Goal: Book appointment/travel/reservation

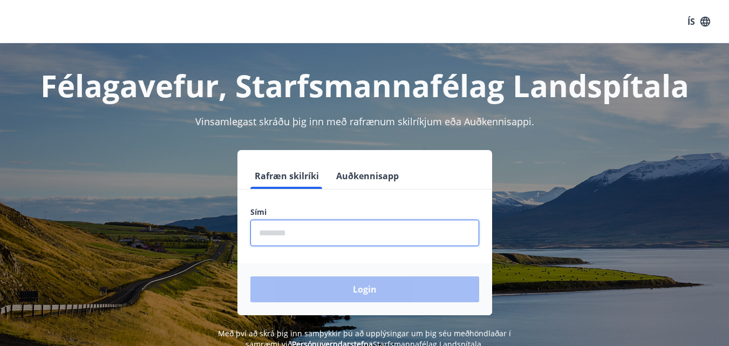
click at [383, 228] on input "phone" at bounding box center [364, 233] width 229 height 26
type input "********"
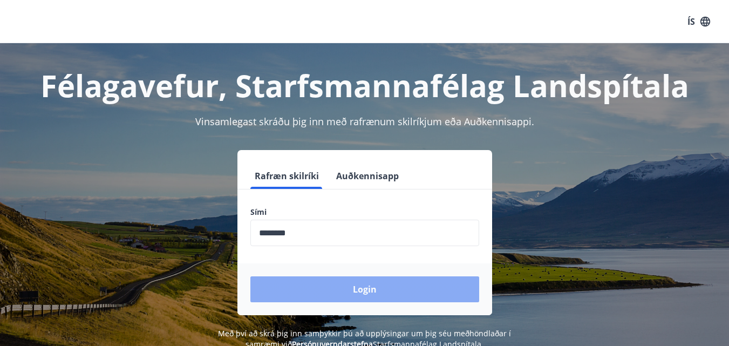
click at [361, 288] on button "Login" at bounding box center [364, 289] width 229 height 26
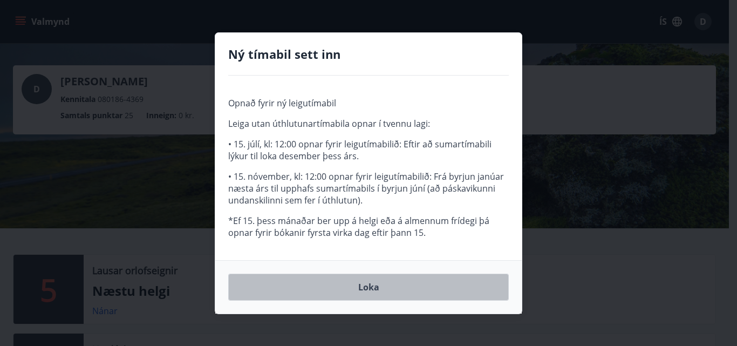
click at [361, 288] on button "Loka" at bounding box center [368, 287] width 281 height 27
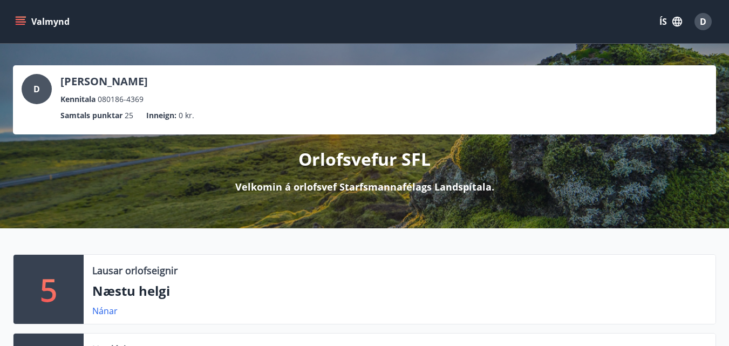
click at [38, 20] on button "Valmynd" at bounding box center [43, 21] width 61 height 19
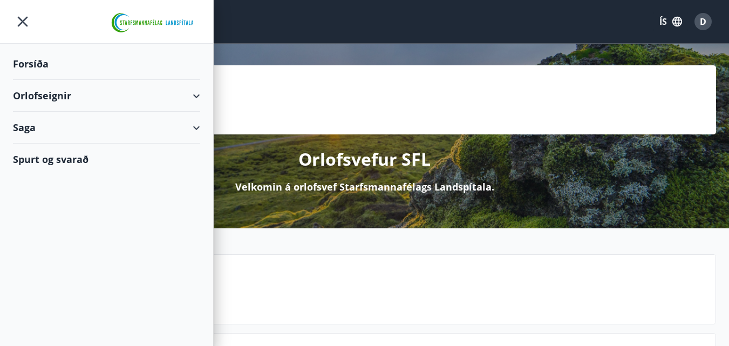
click at [65, 97] on div "Orlofseignir" at bounding box center [106, 96] width 187 height 32
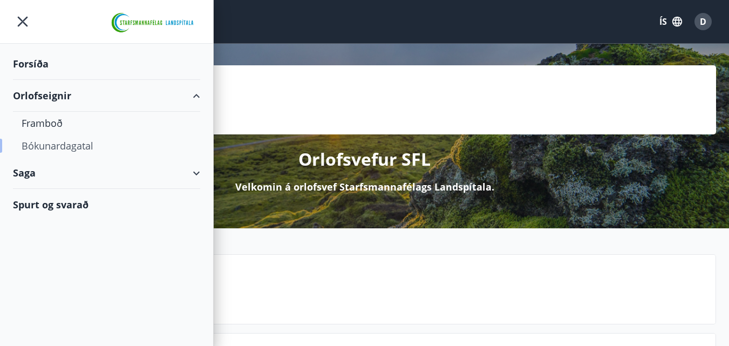
click at [60, 143] on div "Bókunardagatal" at bounding box center [107, 145] width 170 height 23
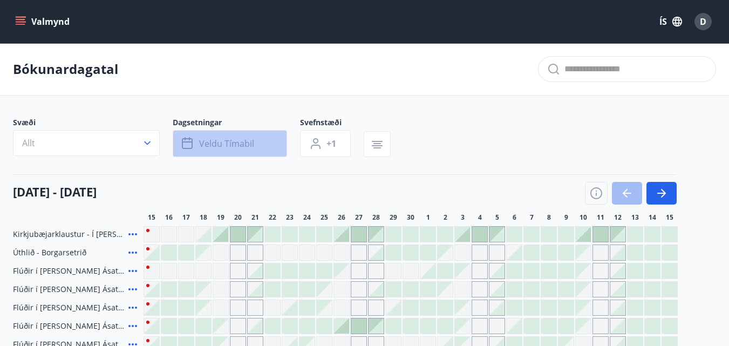
click at [228, 147] on span "Veldu tímabil" at bounding box center [226, 144] width 55 height 12
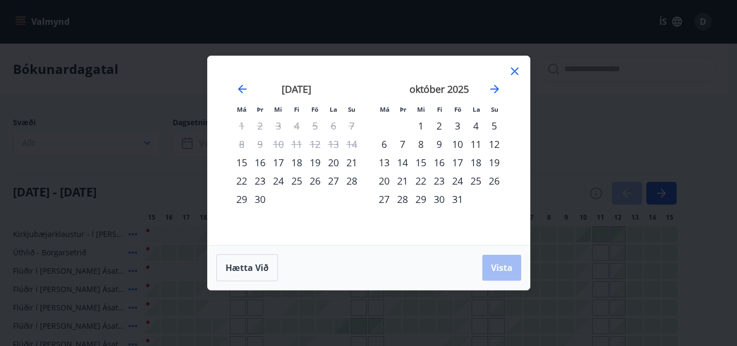
click at [478, 184] on div "25" at bounding box center [476, 181] width 18 height 18
click at [423, 205] on div "29" at bounding box center [421, 199] width 18 height 18
click at [498, 266] on span "Vista" at bounding box center [502, 268] width 22 height 12
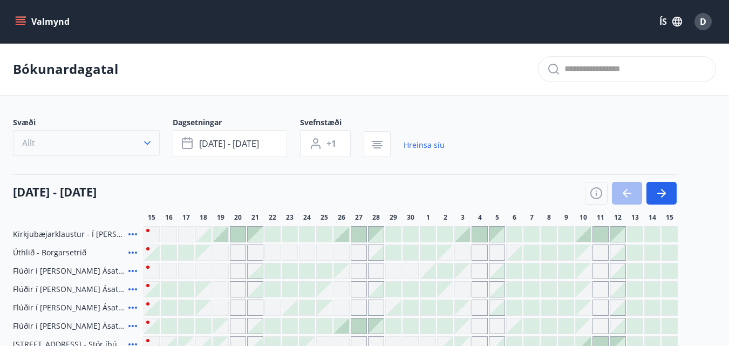
click at [117, 149] on button "Allt" at bounding box center [86, 143] width 147 height 26
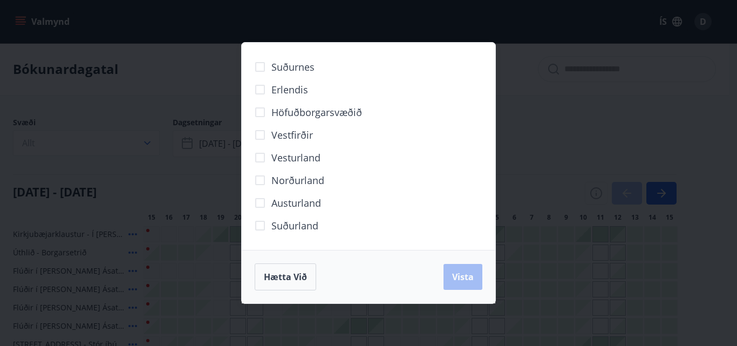
click at [572, 120] on div "Suðurnes Erlendis Höfuðborgarsvæðið Vestfirðir Vesturland Norðurland Austurland…" at bounding box center [368, 173] width 737 height 346
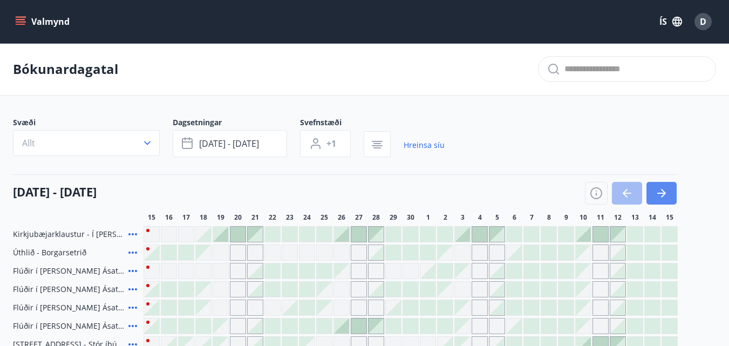
click at [668, 194] on button "button" at bounding box center [662, 193] width 30 height 23
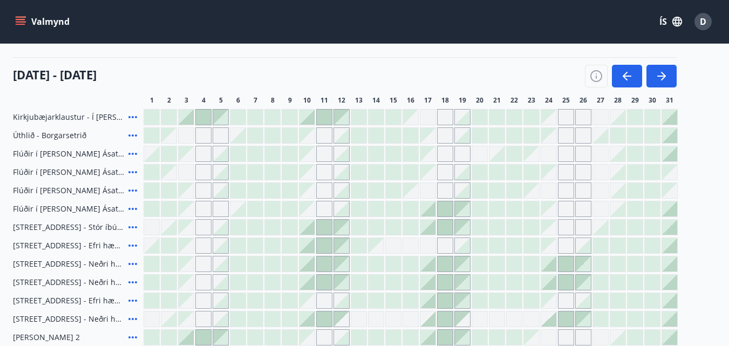
scroll to position [117, 0]
click at [551, 120] on div "Gráir dagar eru ekki bókanlegir" at bounding box center [548, 117] width 15 height 15
click at [567, 148] on div "Kirkjubæjarklaustur - Í landi Hæðargarðs Úthlið - Borgarsetrið Flúðir í landi Á…" at bounding box center [364, 228] width 703 height 236
click at [567, 148] on div "Gráir dagar eru ekki bókanlegir" at bounding box center [566, 154] width 16 height 16
click at [571, 204] on div "Gráir dagar eru ekki bókanlegir" at bounding box center [566, 209] width 16 height 16
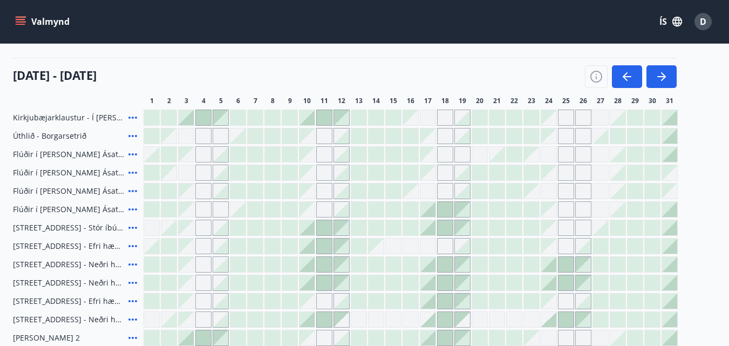
click at [547, 120] on div "Gráir dagar eru ekki bókanlegir" at bounding box center [548, 117] width 15 height 15
click at [548, 153] on div "Gráir dagar eru ekki bókanlegir" at bounding box center [549, 154] width 16 height 16
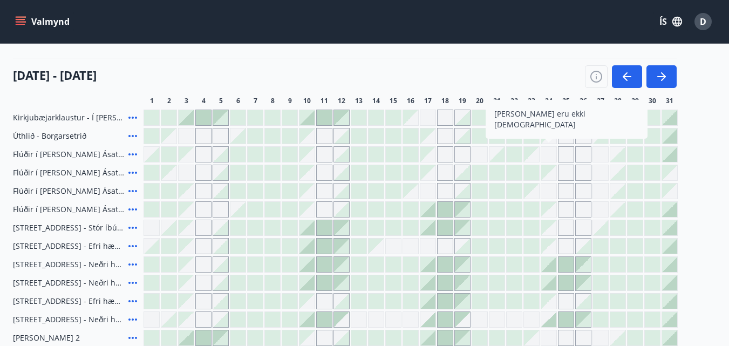
click at [132, 265] on icon at bounding box center [132, 264] width 13 height 13
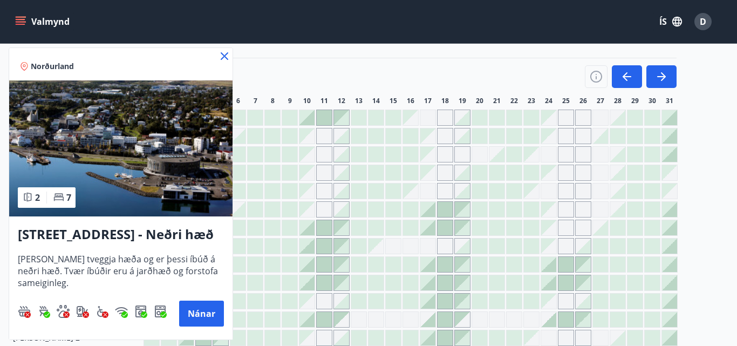
click at [224, 56] on icon at bounding box center [225, 56] width 8 height 8
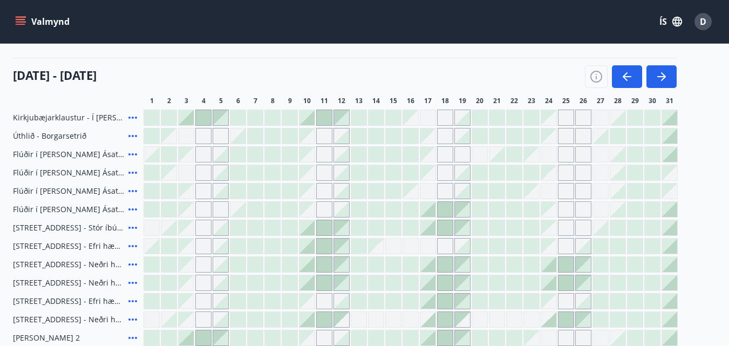
click at [569, 299] on div "Gráir dagar eru ekki bókanlegir" at bounding box center [566, 301] width 16 height 16
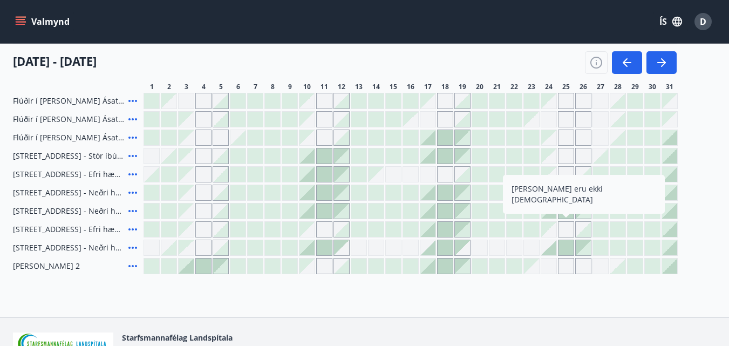
scroll to position [187, 0]
click at [567, 265] on div "Gráir dagar eru ekki bókanlegir" at bounding box center [566, 267] width 16 height 16
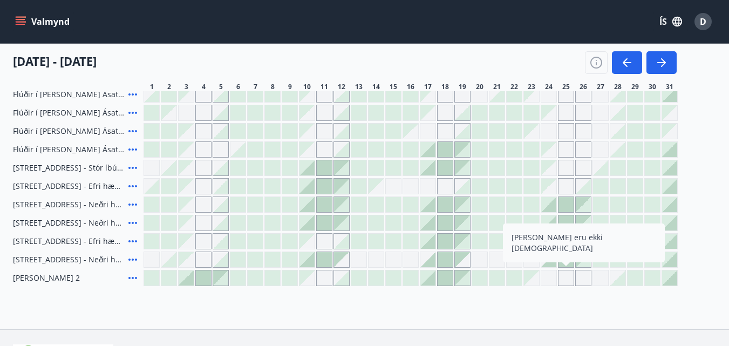
scroll to position [193, 0]
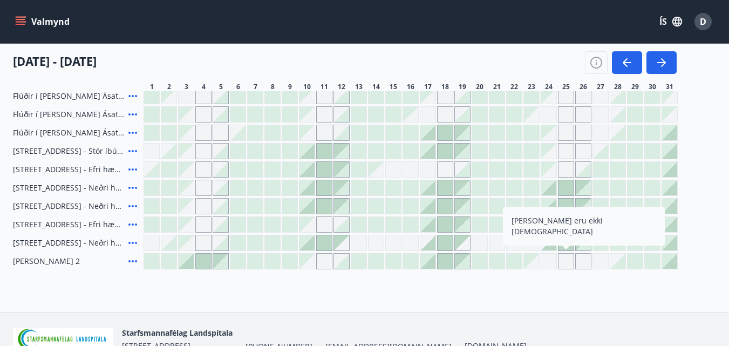
click at [662, 274] on div "Bókunardagatal Svæði Allt Dagsetningar okt 25 - okt 29 Svefnstæði +1 Hreinsa sí…" at bounding box center [364, 81] width 729 height 463
click at [701, 214] on div "Kirkjubæjarklaustur - Í landi Hæðargarðs Úthlið - Borgarsetrið Flúðir í landi Á…" at bounding box center [364, 151] width 703 height 236
click at [701, 213] on div "Kirkjubæjarklaustur - Í landi Hæðargarðs Úthlið - Borgarsetrið Flúðir í landi Á…" at bounding box center [364, 151] width 703 height 236
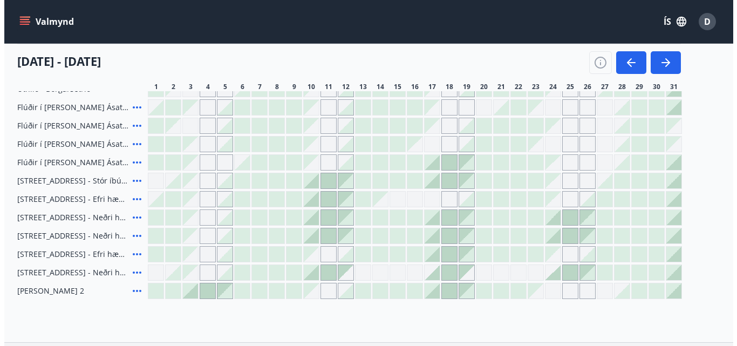
scroll to position [156, 0]
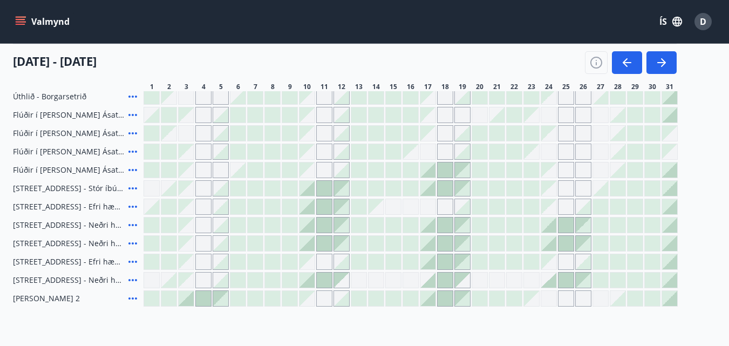
click at [134, 223] on icon at bounding box center [132, 225] width 13 height 13
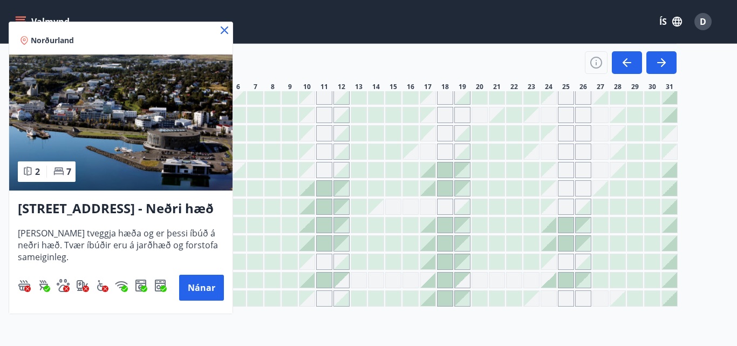
click at [84, 213] on h3 "Hrafnagilsstræti 23 - Neðri hæð íbúð 3" at bounding box center [121, 208] width 206 height 19
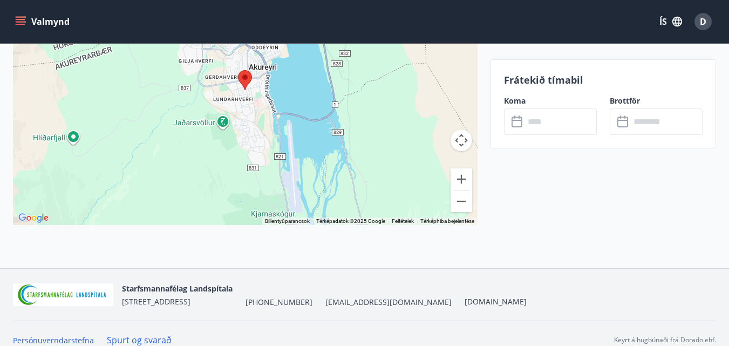
scroll to position [466, 0]
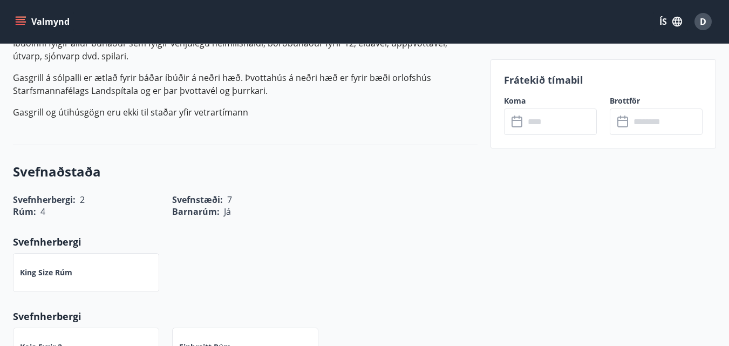
click at [49, 21] on button "Valmynd" at bounding box center [43, 21] width 61 height 19
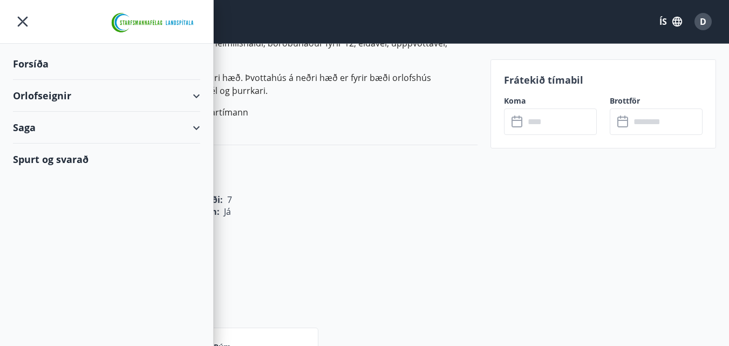
click at [78, 94] on div "Orlofseignir" at bounding box center [106, 96] width 187 height 32
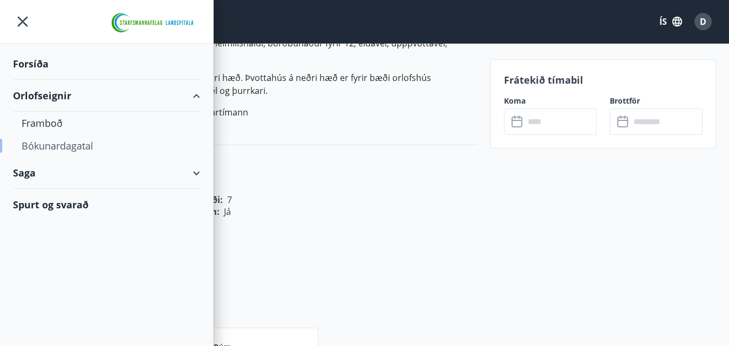
click at [64, 145] on div "Bókunardagatal" at bounding box center [107, 145] width 170 height 23
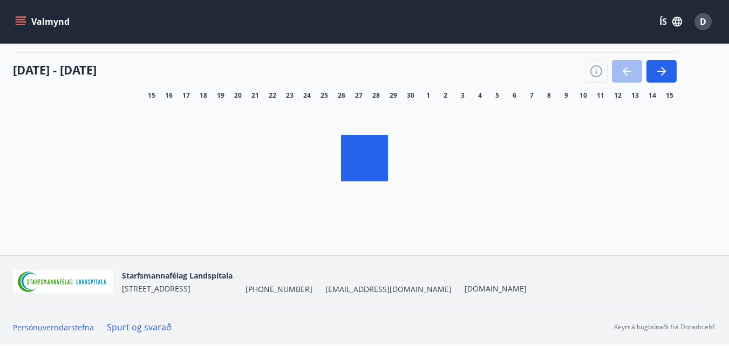
scroll to position [114, 0]
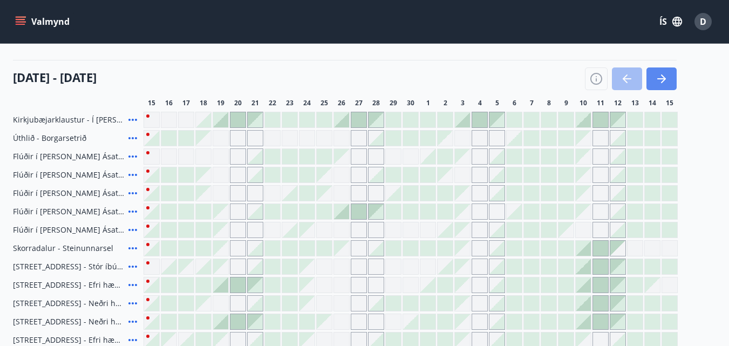
click at [669, 67] on button "button" at bounding box center [662, 78] width 30 height 23
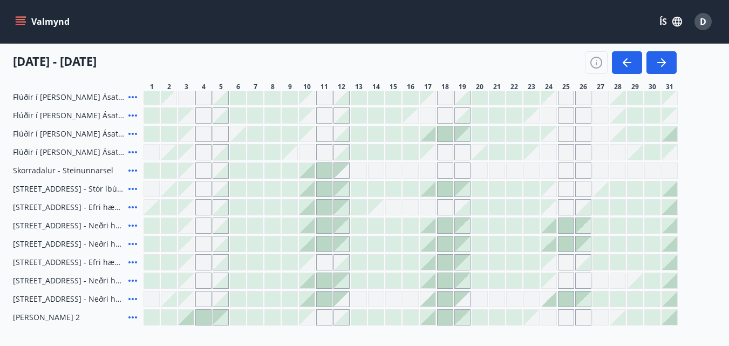
scroll to position [198, 0]
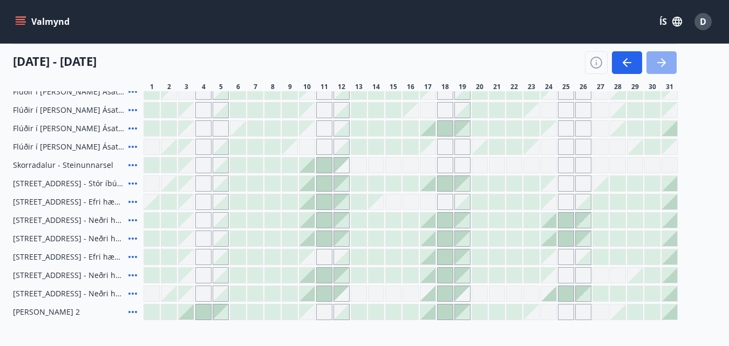
click at [666, 63] on icon "button" at bounding box center [663, 62] width 5 height 9
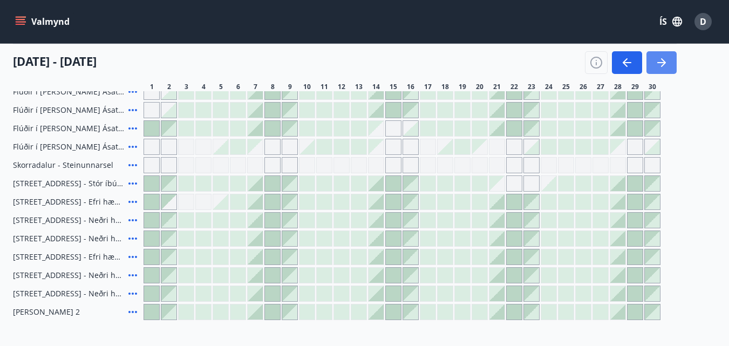
click at [666, 63] on icon "button" at bounding box center [663, 62] width 5 height 9
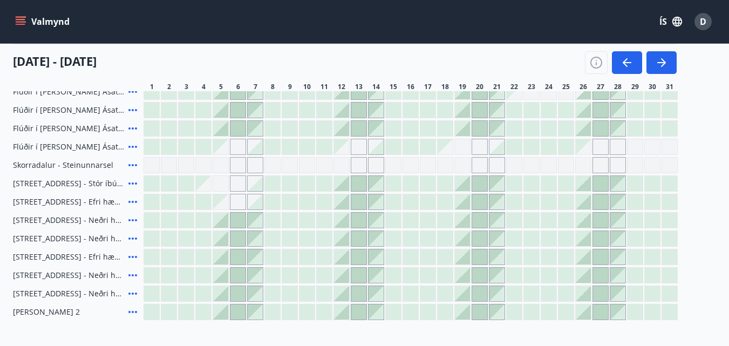
click at [604, 146] on div "Gráir dagar eru ekki bókanlegir" at bounding box center [601, 147] width 16 height 16
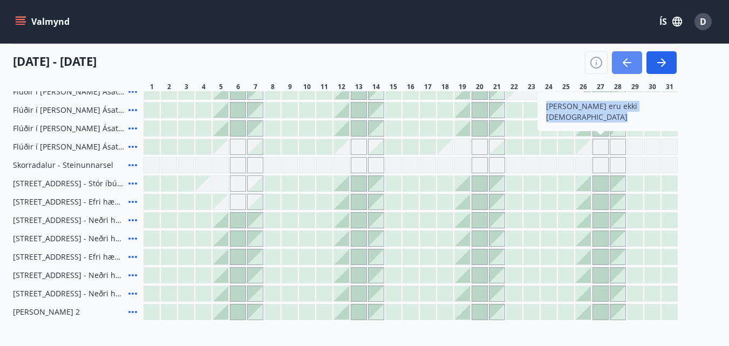
click at [628, 65] on icon "button" at bounding box center [627, 62] width 13 height 13
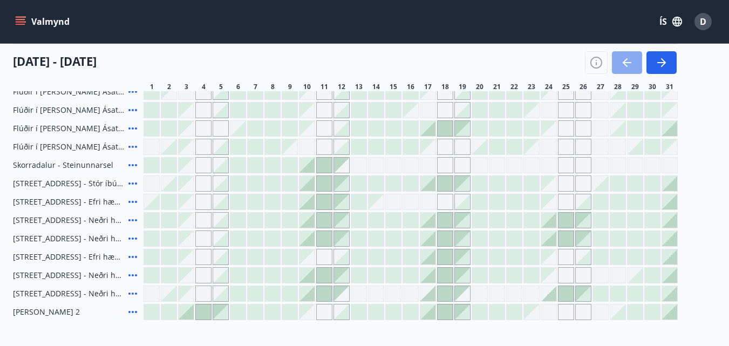
click at [627, 60] on icon "button" at bounding box center [627, 62] width 13 height 13
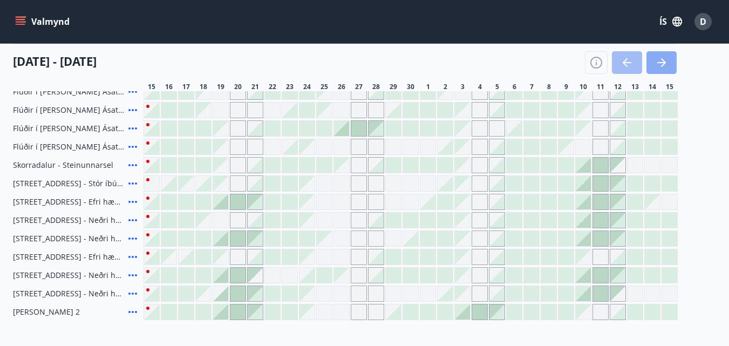
click at [660, 63] on icon "button" at bounding box center [662, 62] width 9 height 1
